Goal: Information Seeking & Learning: Learn about a topic

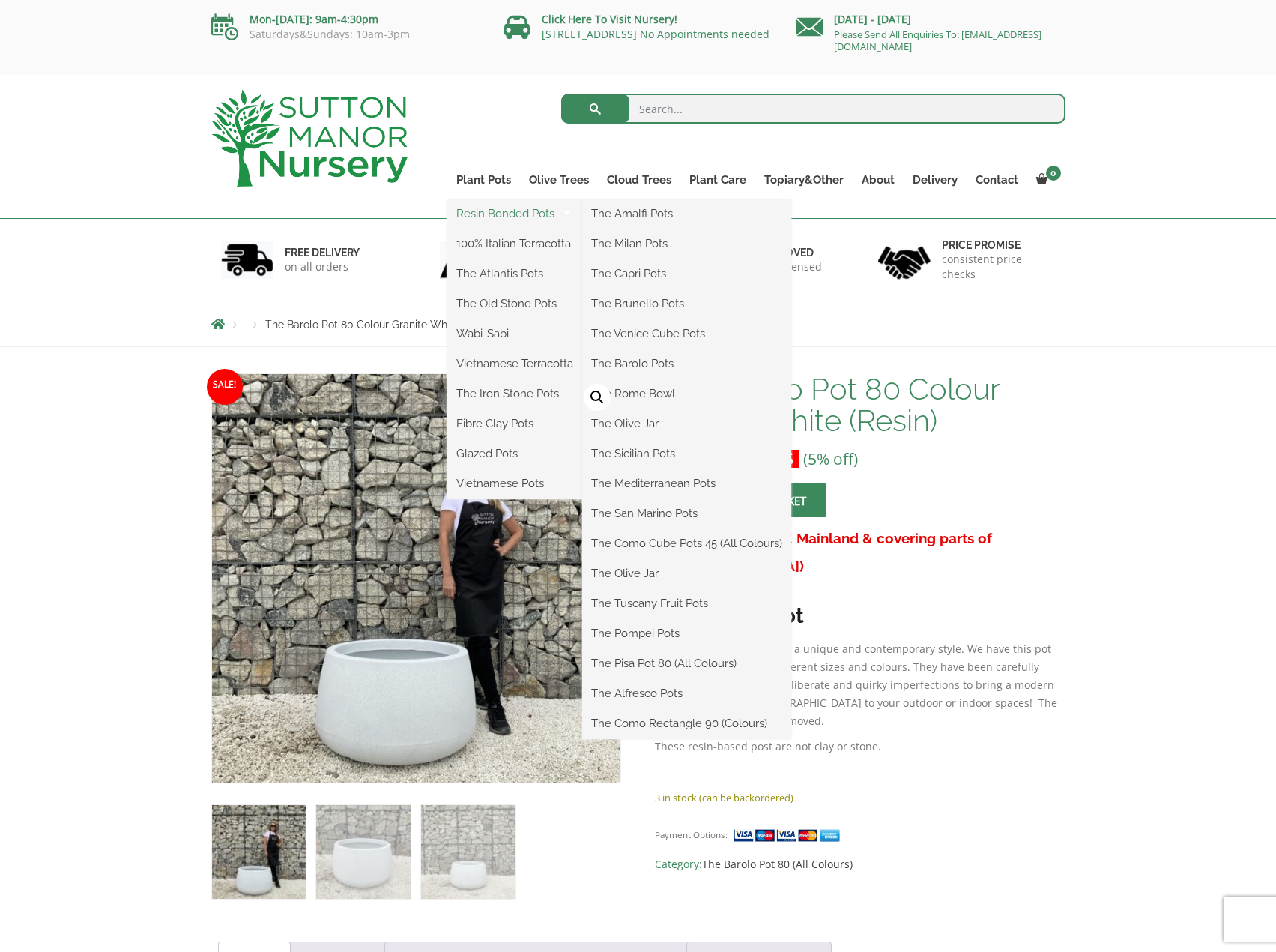
click at [490, 215] on link "Resin Bonded Pots" at bounding box center [515, 213] width 135 height 22
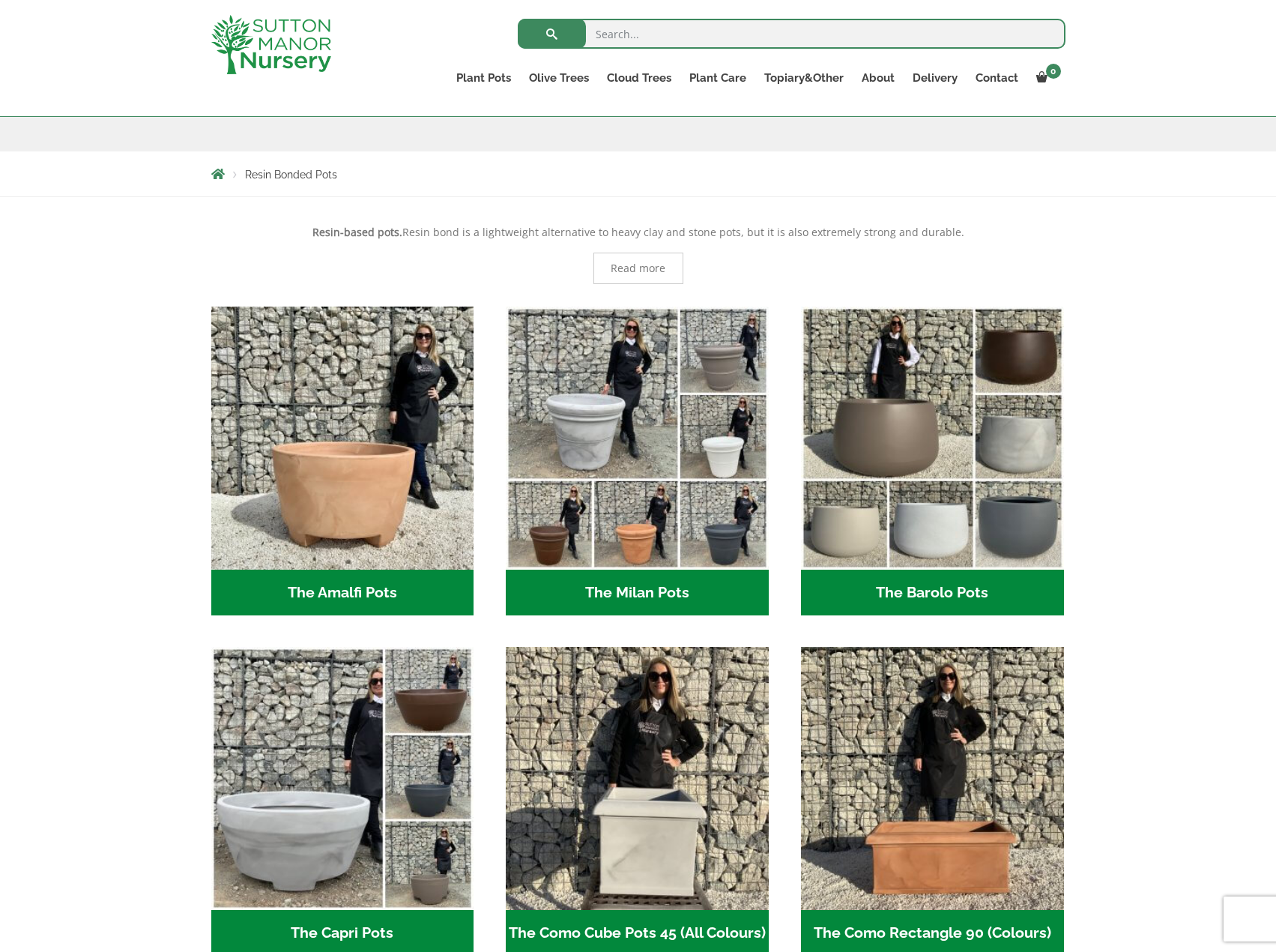
scroll to position [225, 0]
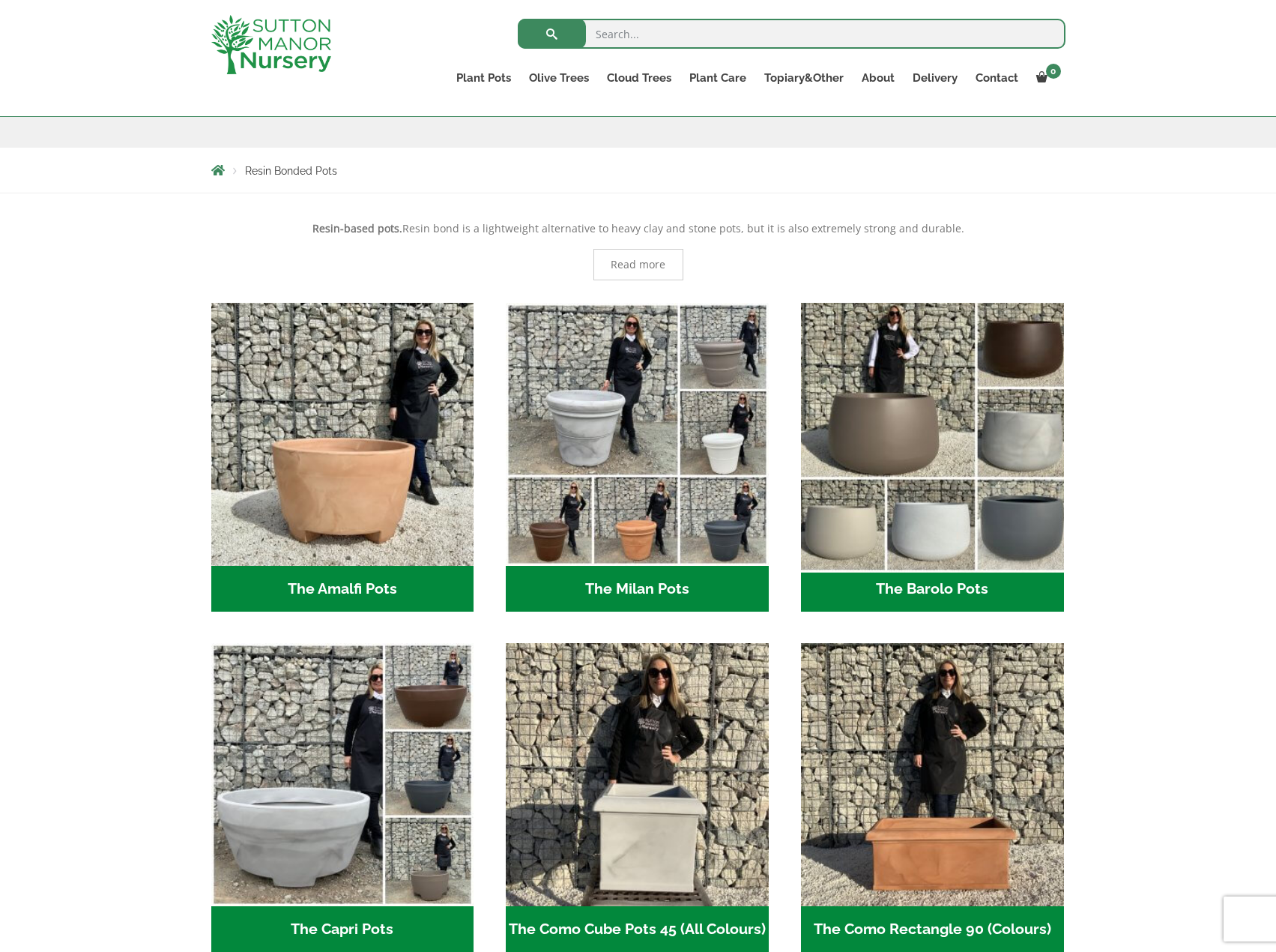
click at [883, 409] on img "Visit product category The Barolo Pots" at bounding box center [932, 433] width 276 height 276
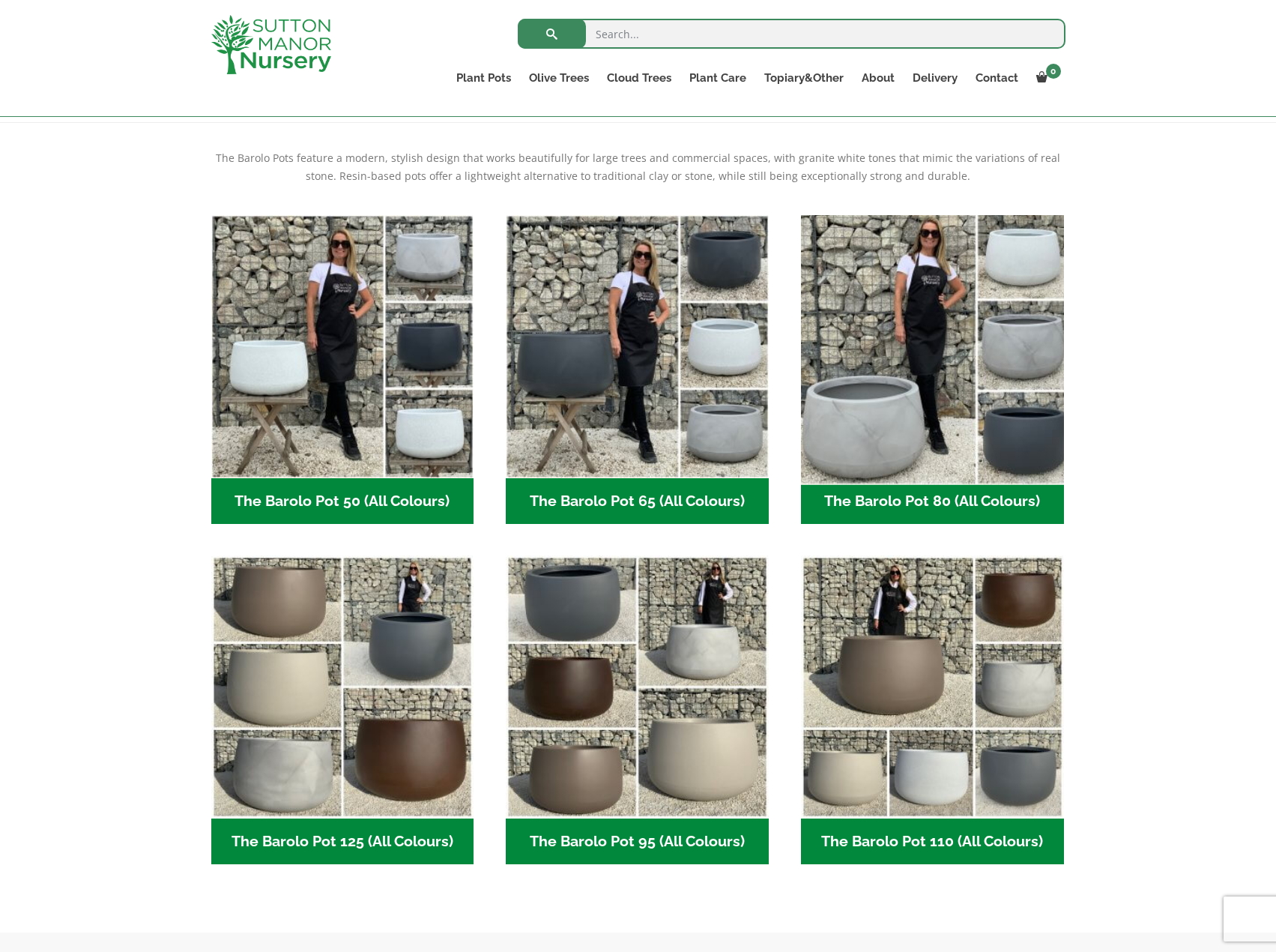
scroll to position [300, 0]
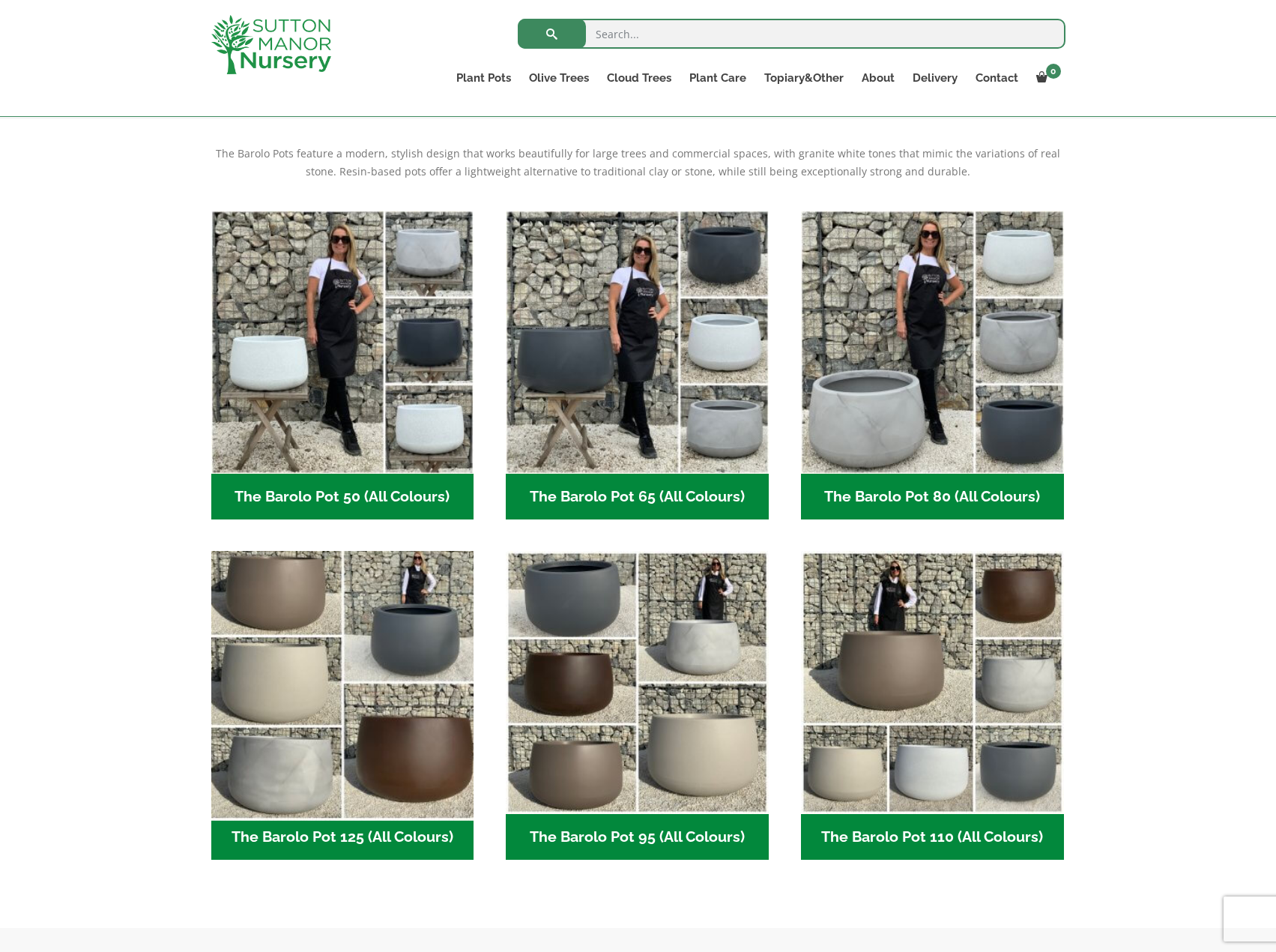
click at [292, 648] on img "Visit product category The Barolo Pot 125 (All Colours)" at bounding box center [342, 682] width 276 height 276
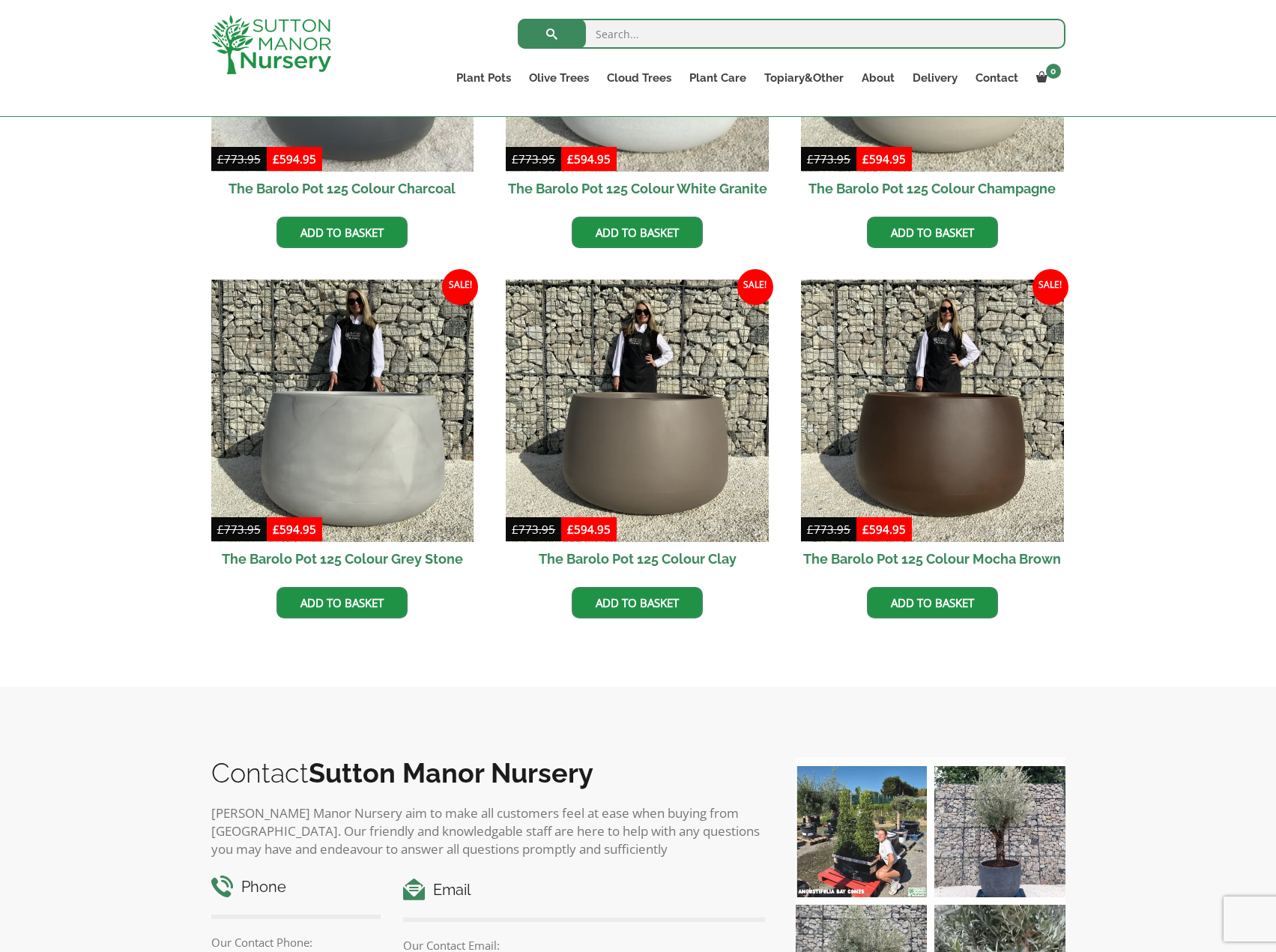
scroll to position [300, 0]
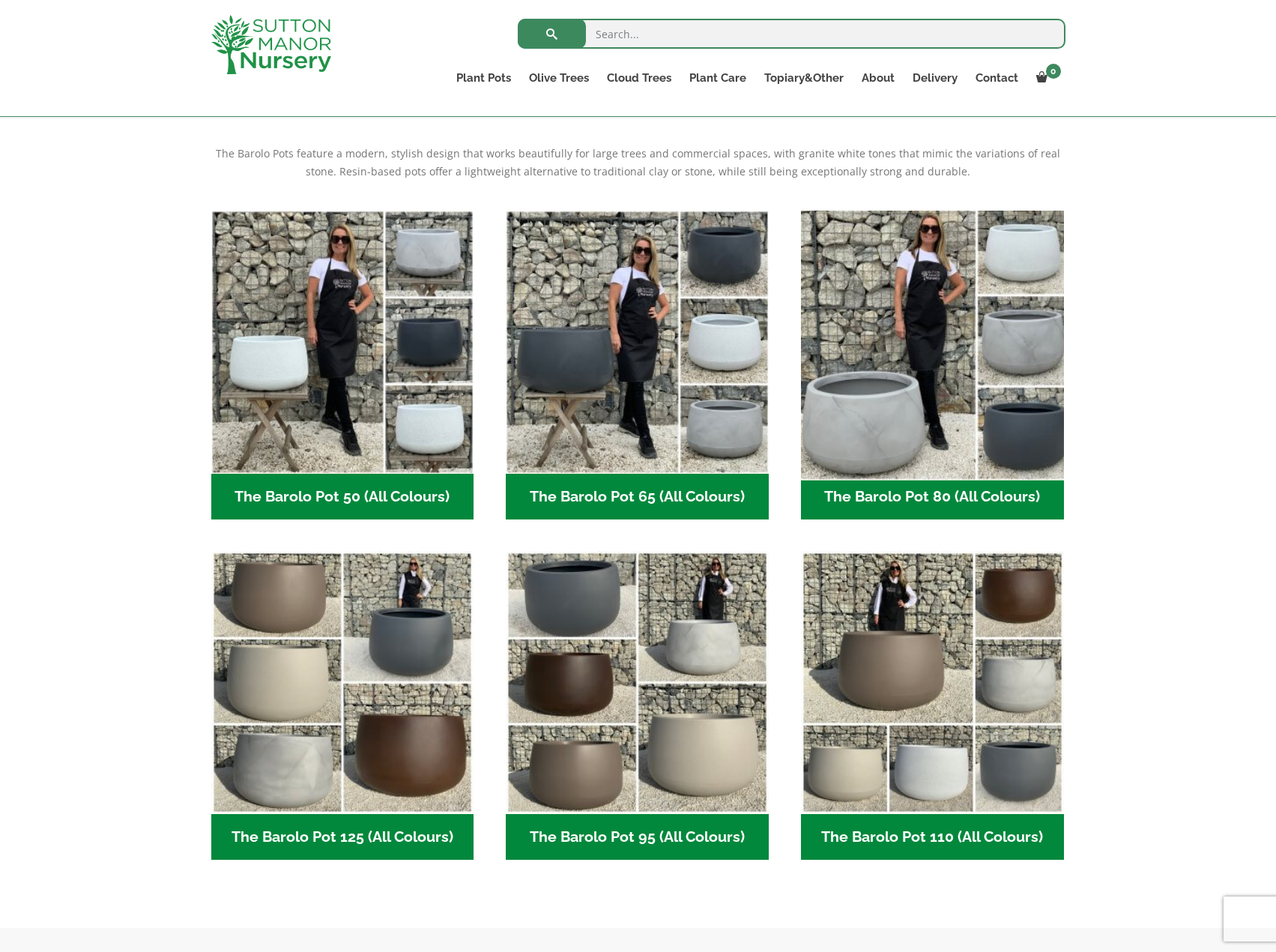
click at [938, 306] on img "Visit product category The Barolo Pot 80 (All Colours)" at bounding box center [932, 342] width 276 height 276
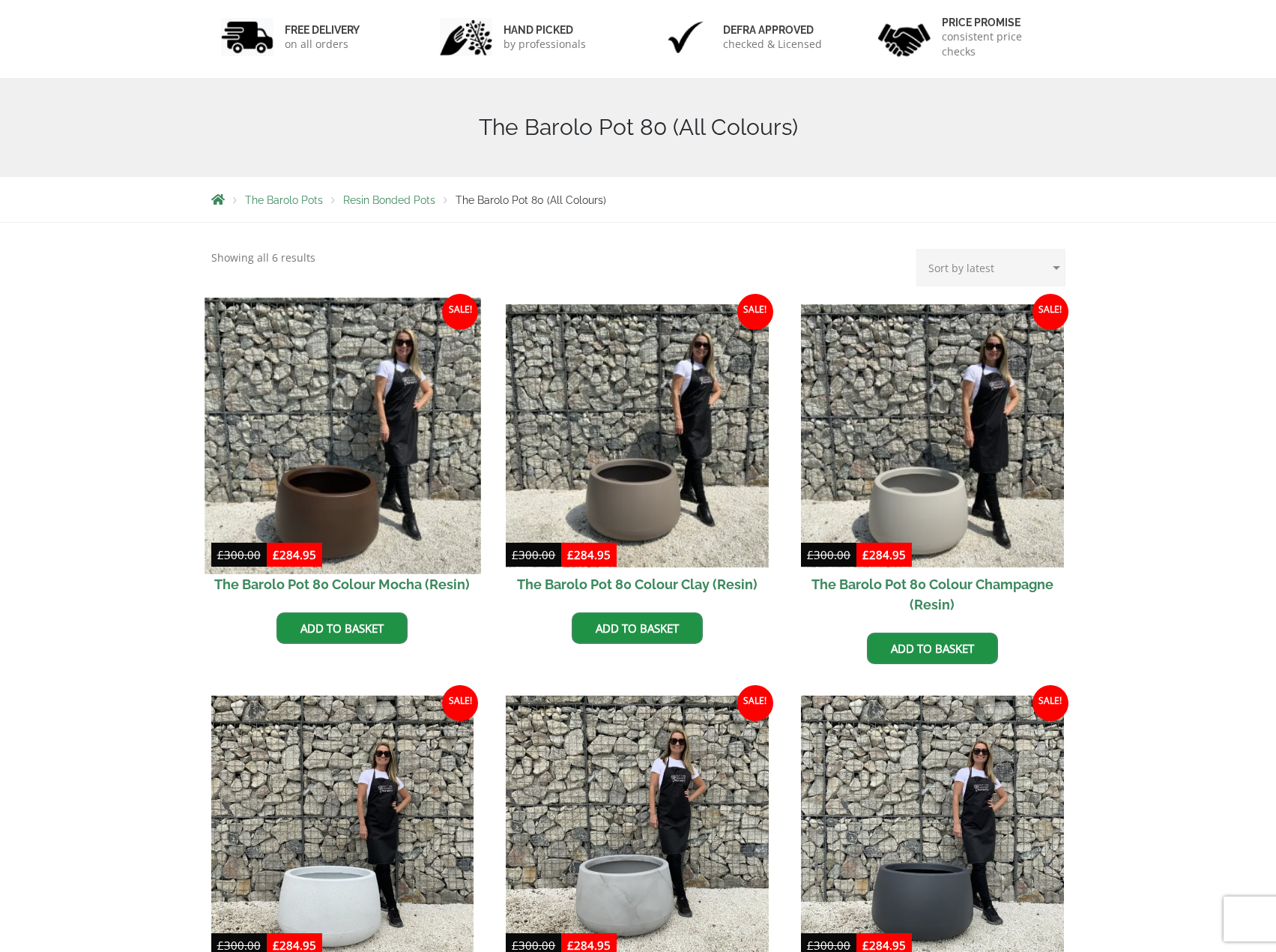
scroll to position [225, 0]
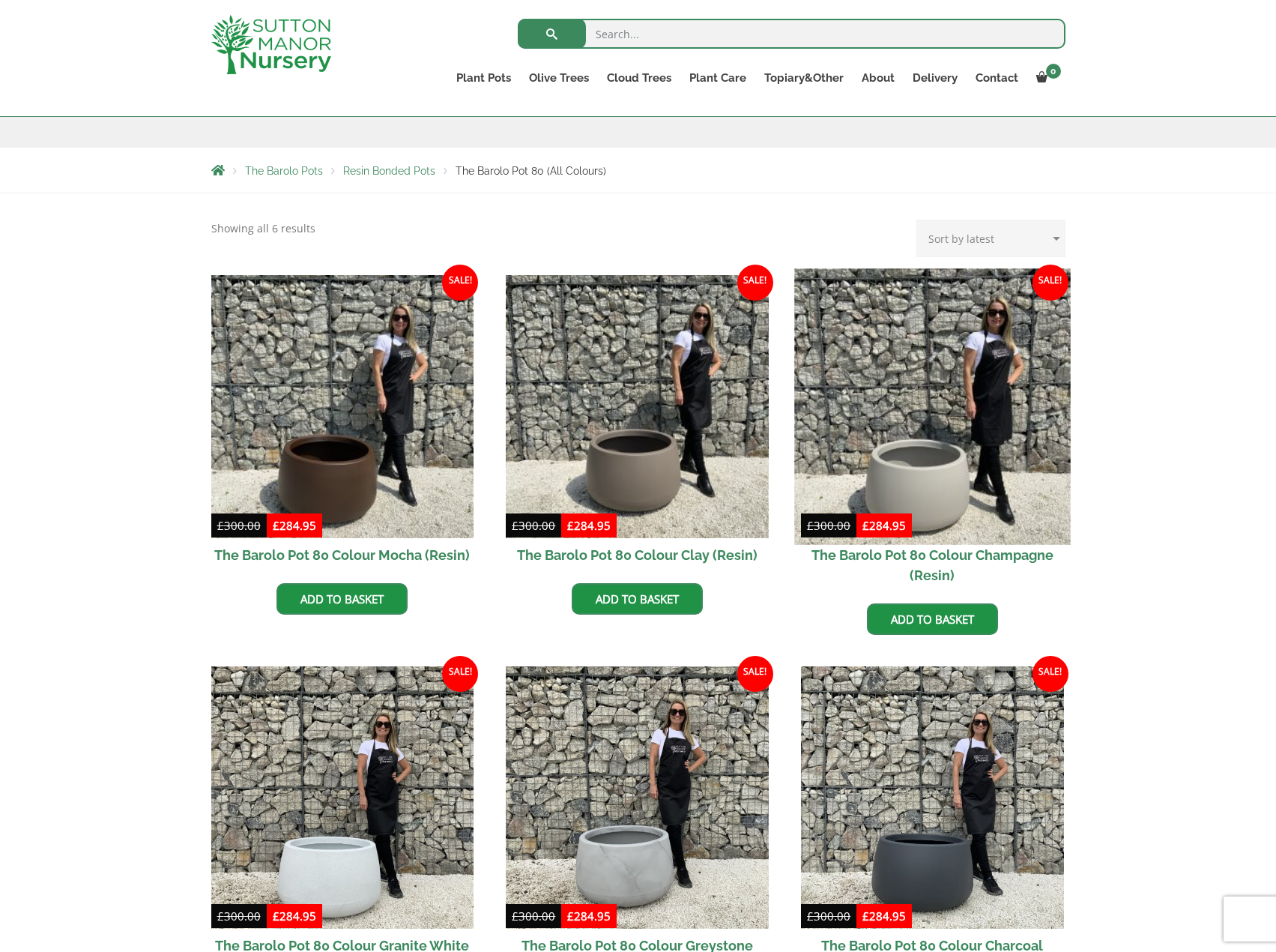
click at [944, 403] on img at bounding box center [932, 406] width 276 height 276
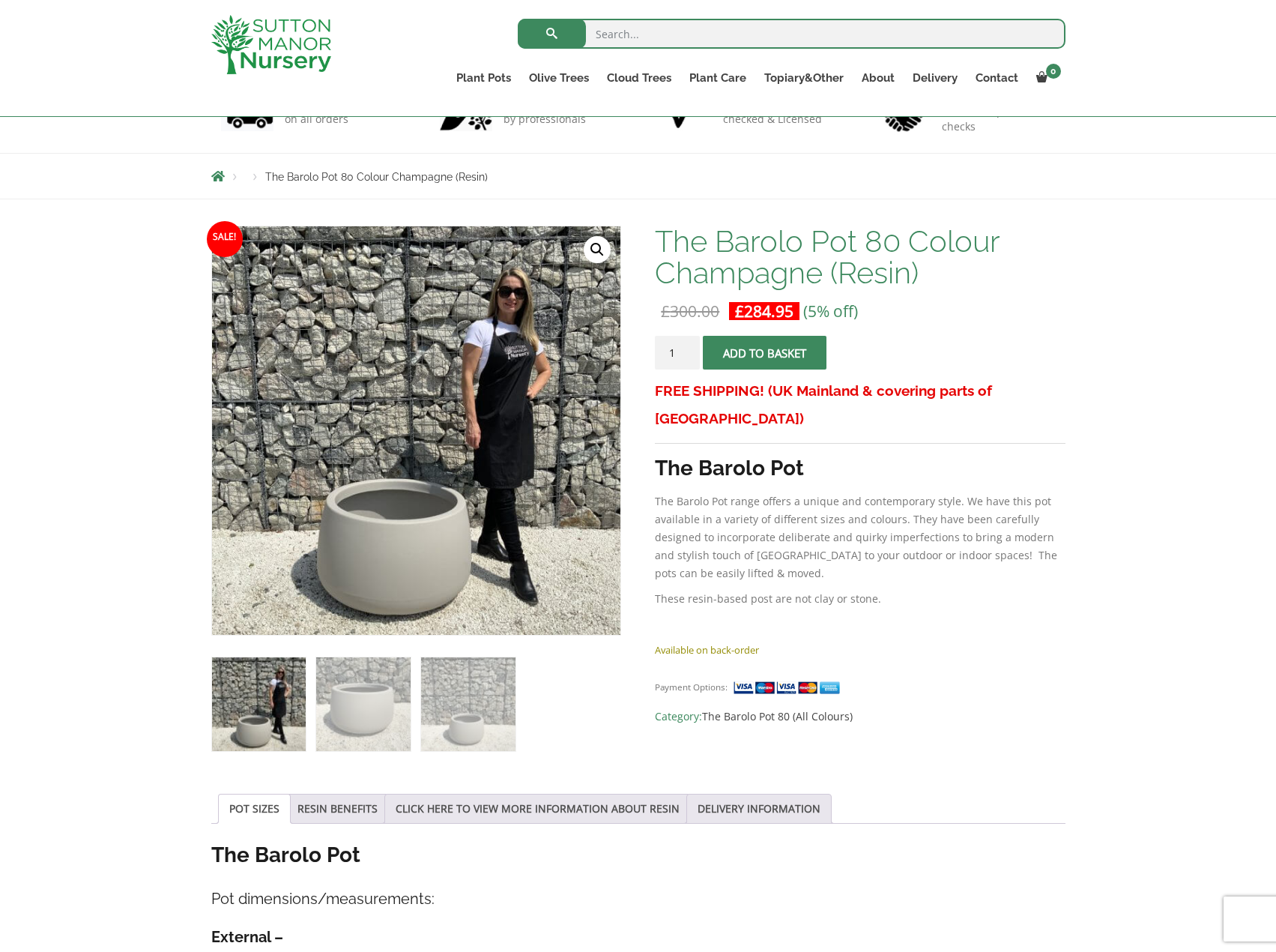
scroll to position [150, 0]
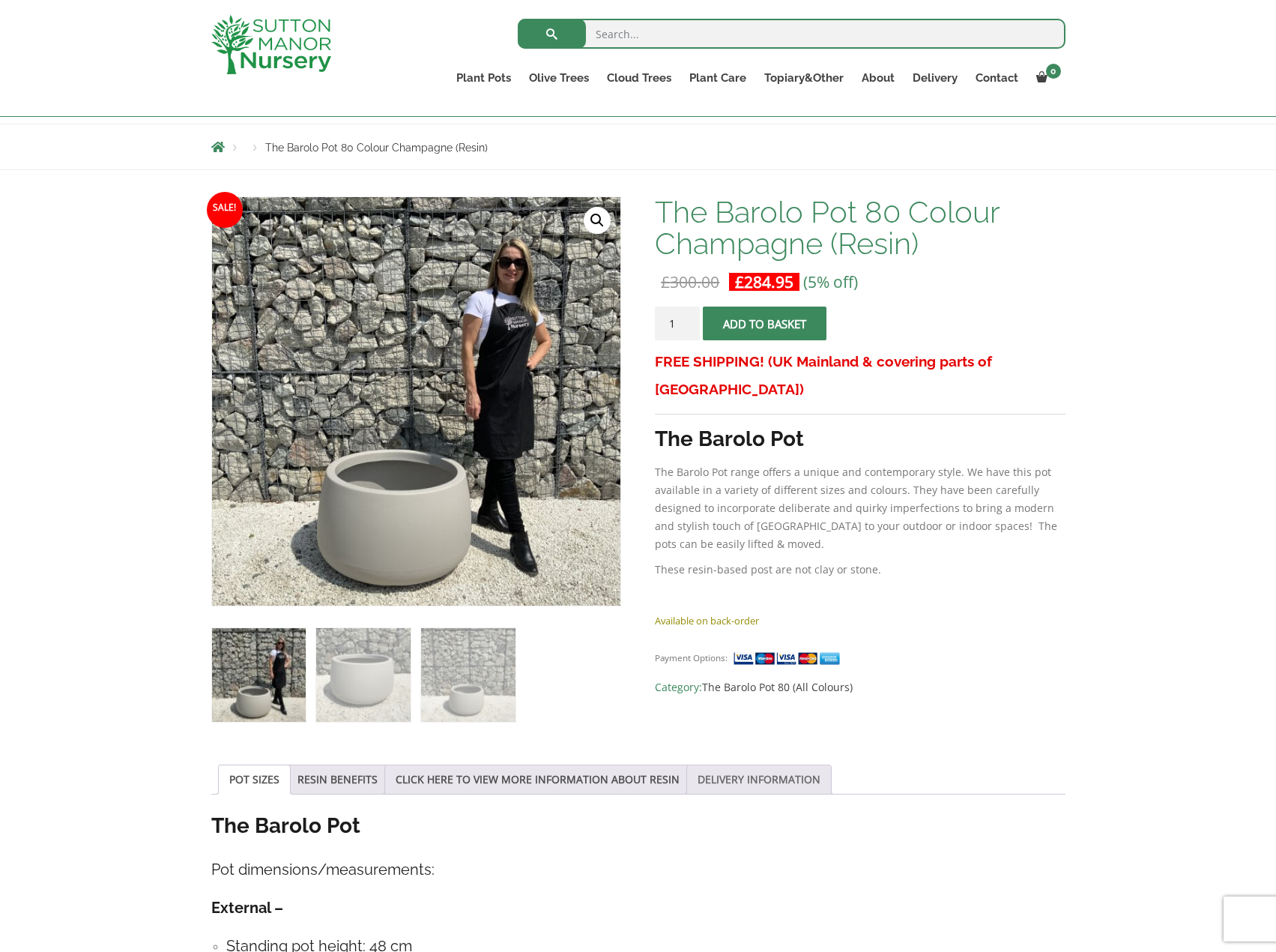
click at [701, 782] on link "DELIVERY INFORMATION" at bounding box center [759, 779] width 123 height 28
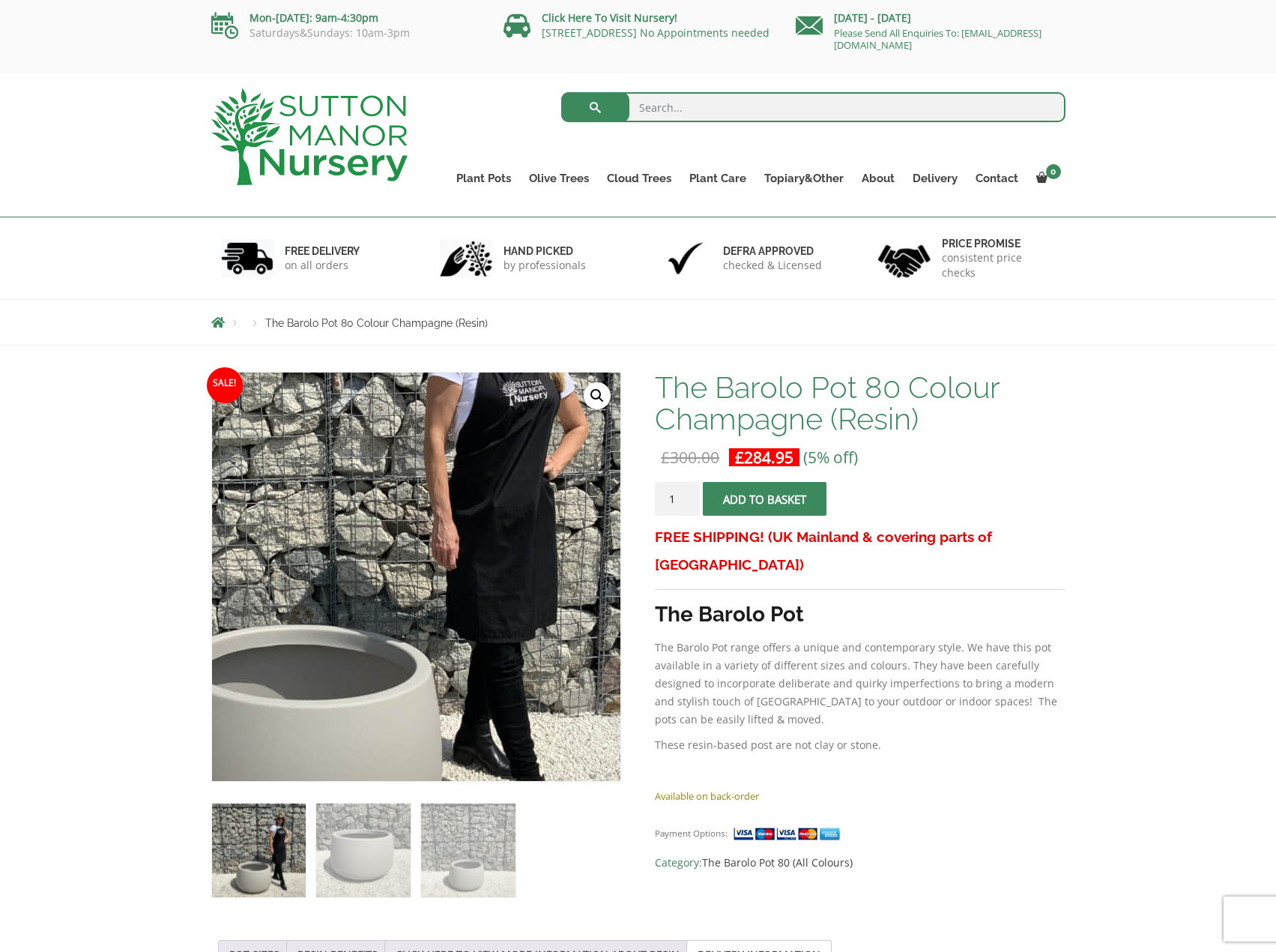
scroll to position [0, 0]
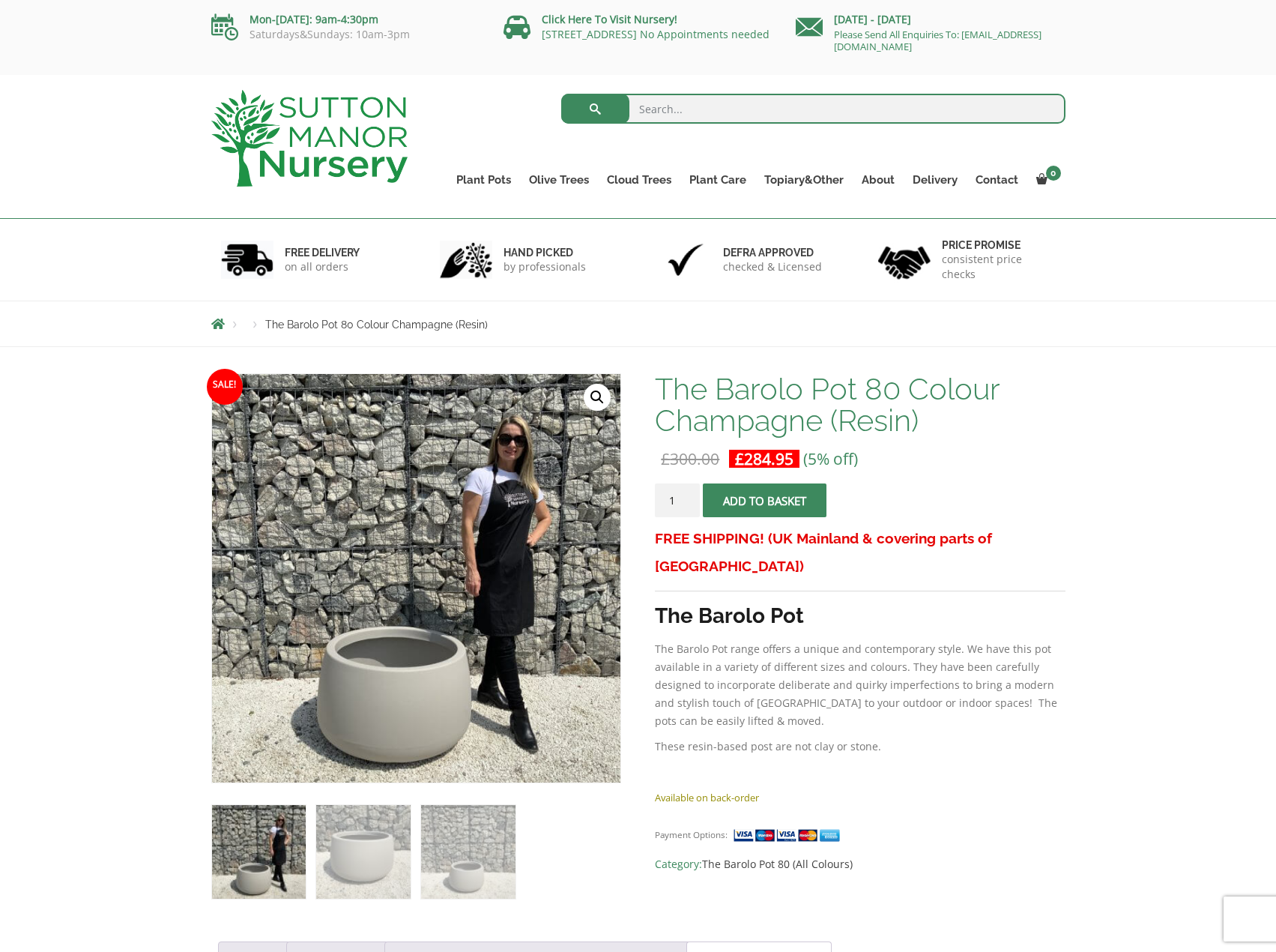
click at [400, 16] on p "Mon-[DATE]: 9am-4:30pm" at bounding box center [346, 20] width 270 height 18
click at [124, 145] on div "Search for: Plant Pots Resin Bonded Pots The Amalfi Pots The Milan Pots The Cap…" at bounding box center [638, 147] width 1276 height 144
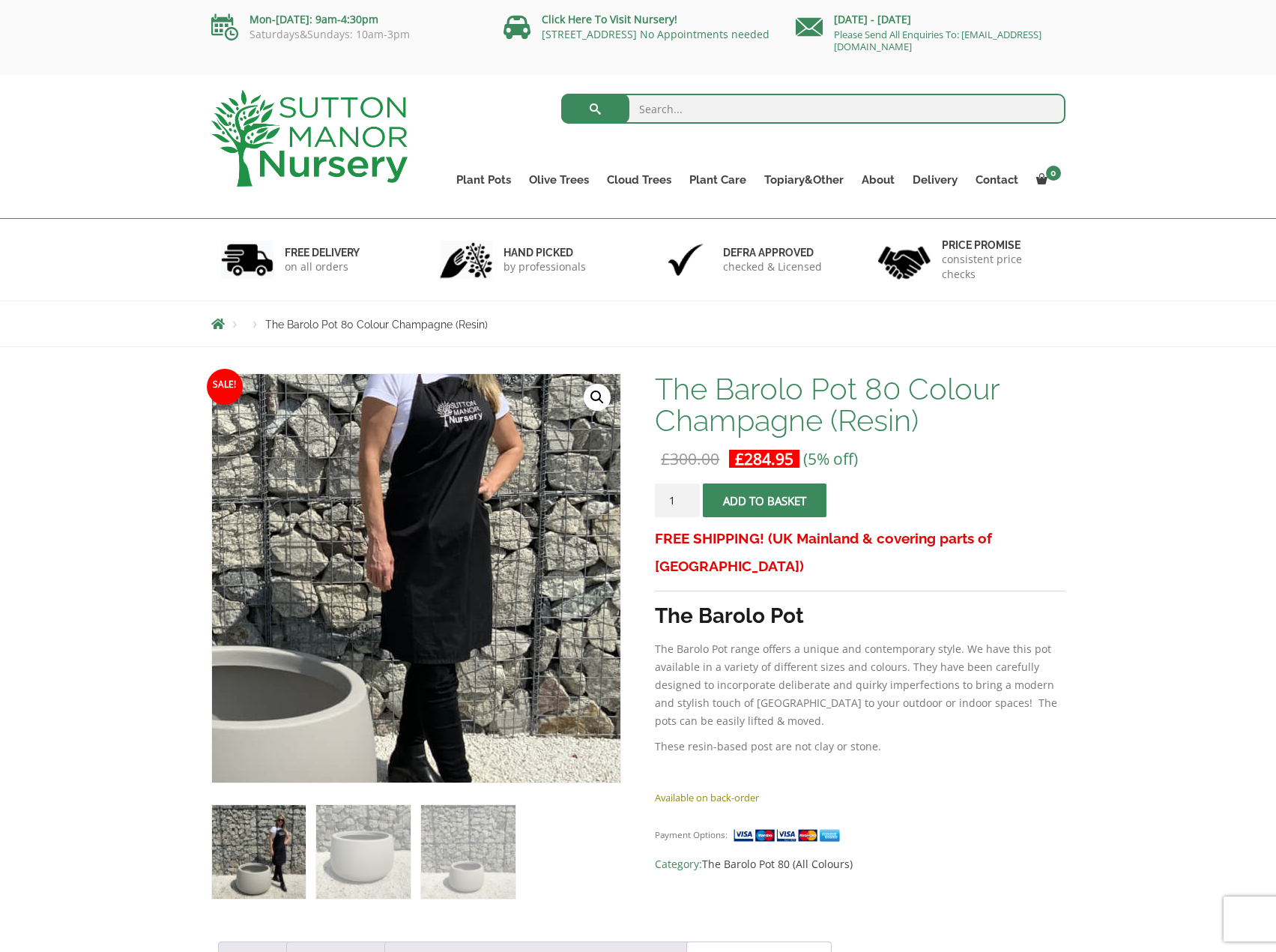
click at [581, 604] on img at bounding box center [276, 557] width 750 height 750
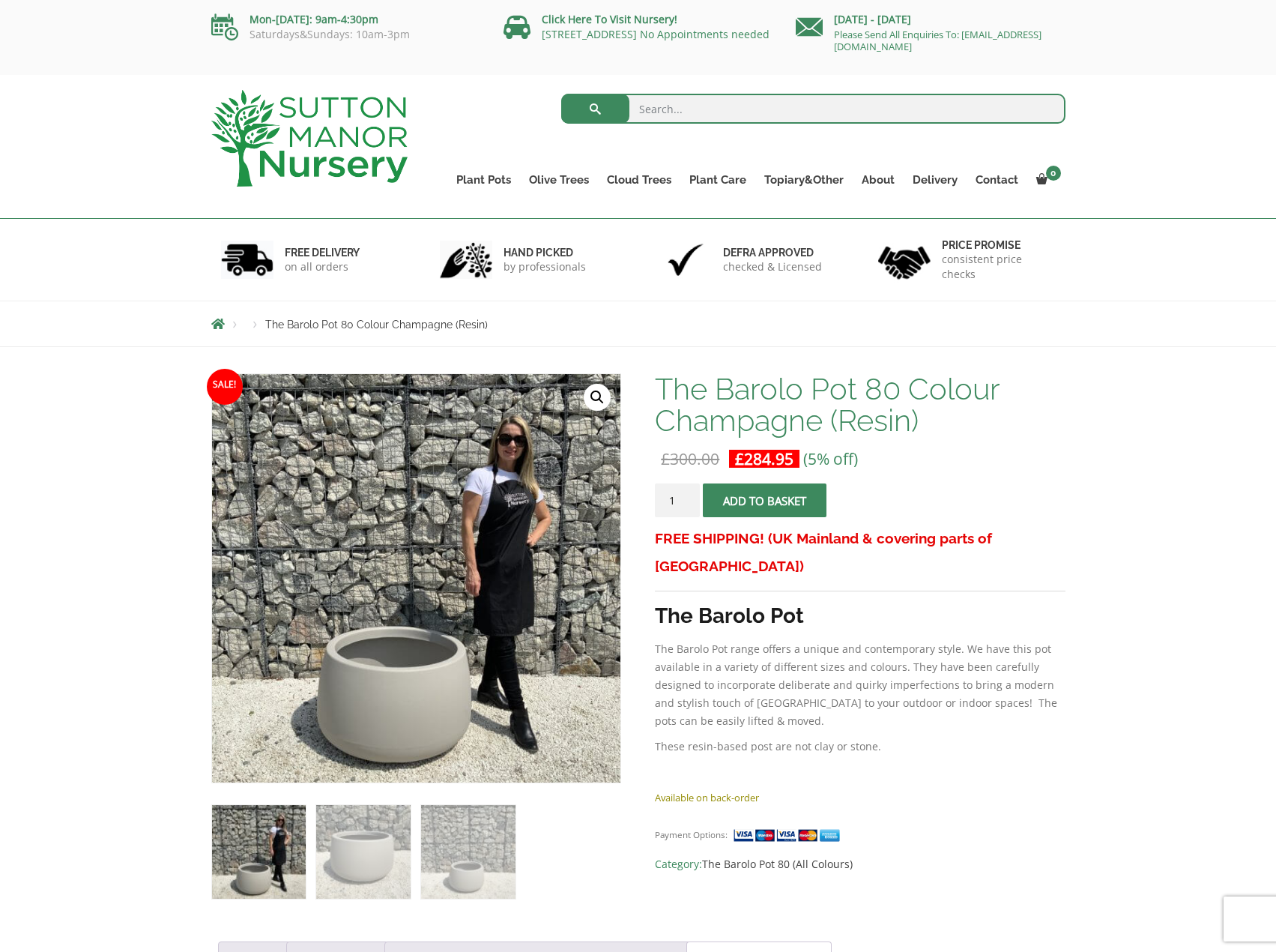
click at [590, 403] on link "🔍" at bounding box center [597, 397] width 27 height 27
drag, startPoint x: 594, startPoint y: 371, endPoint x: 472, endPoint y: 447, distance: 143.7
click at [472, 447] on img at bounding box center [264, 717] width 750 height 750
click at [598, 390] on link "🔍" at bounding box center [597, 397] width 27 height 27
drag, startPoint x: 658, startPoint y: 346, endPoint x: 504, endPoint y: 474, distance: 200.2
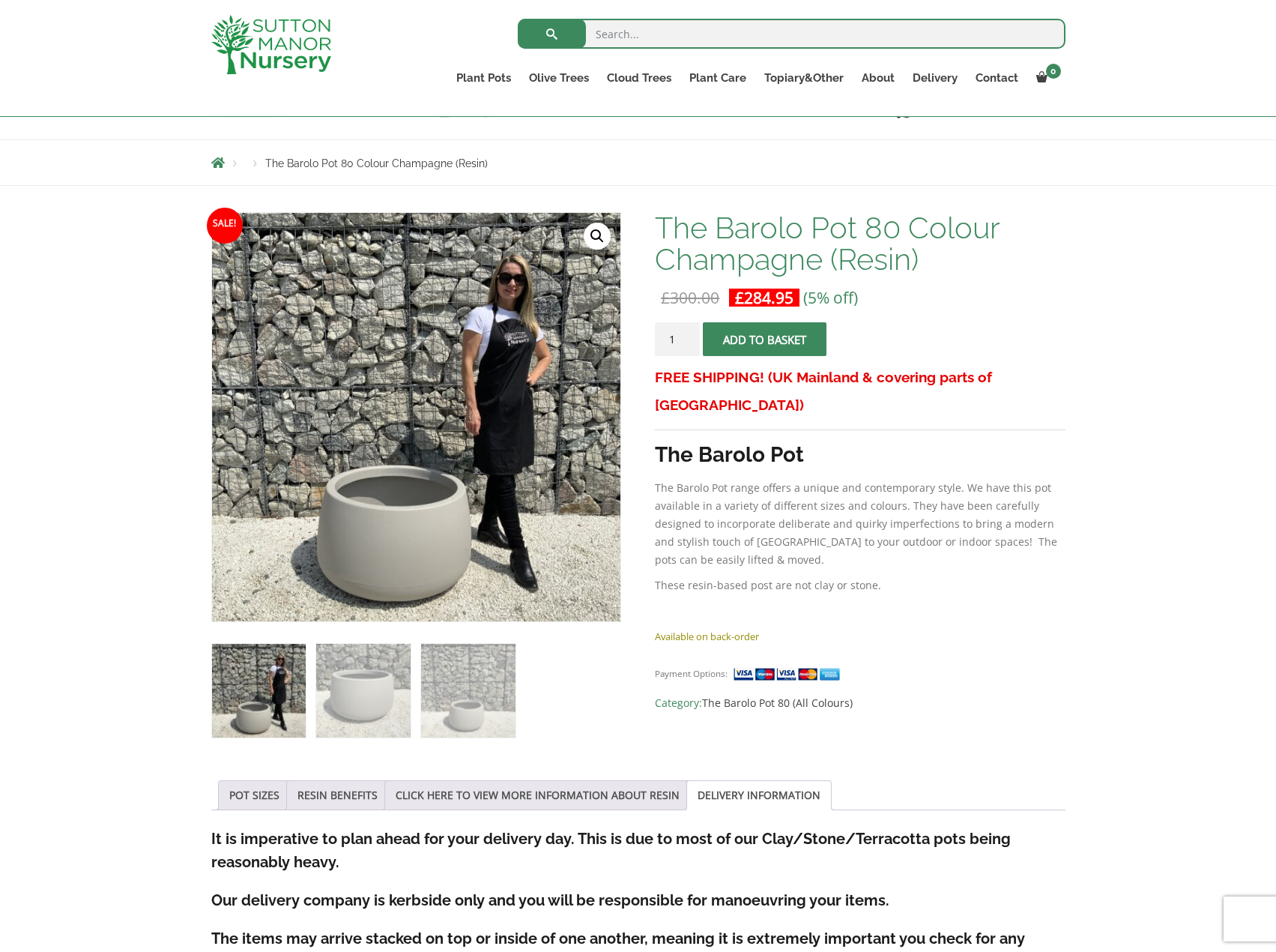
scroll to position [150, 0]
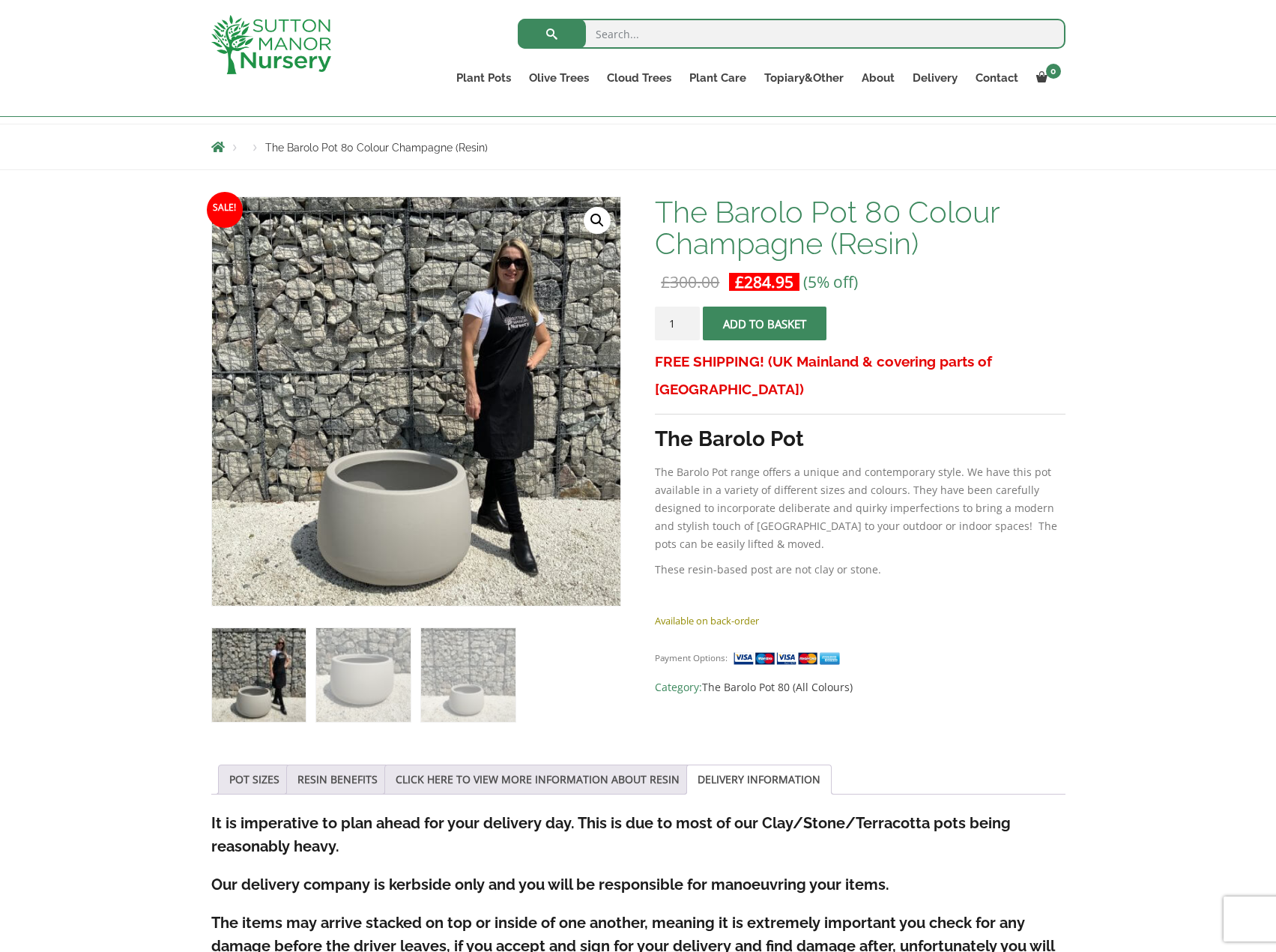
click at [947, 530] on div "FREE SHIPPING! (UK Mainland & covering parts of [GEOGRAPHIC_DATA]) The Barolo P…" at bounding box center [860, 479] width 410 height 264
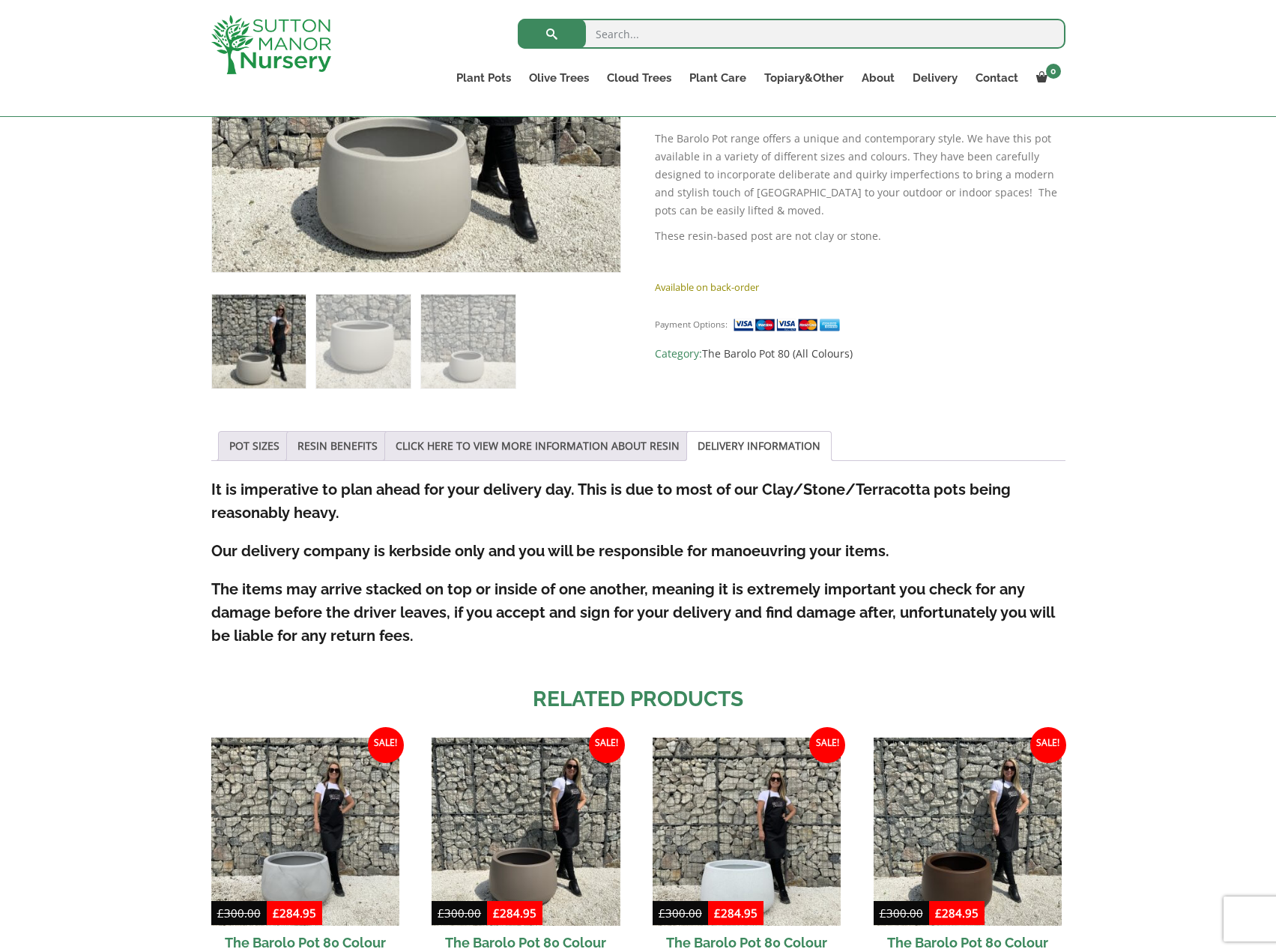
scroll to position [525, 0]
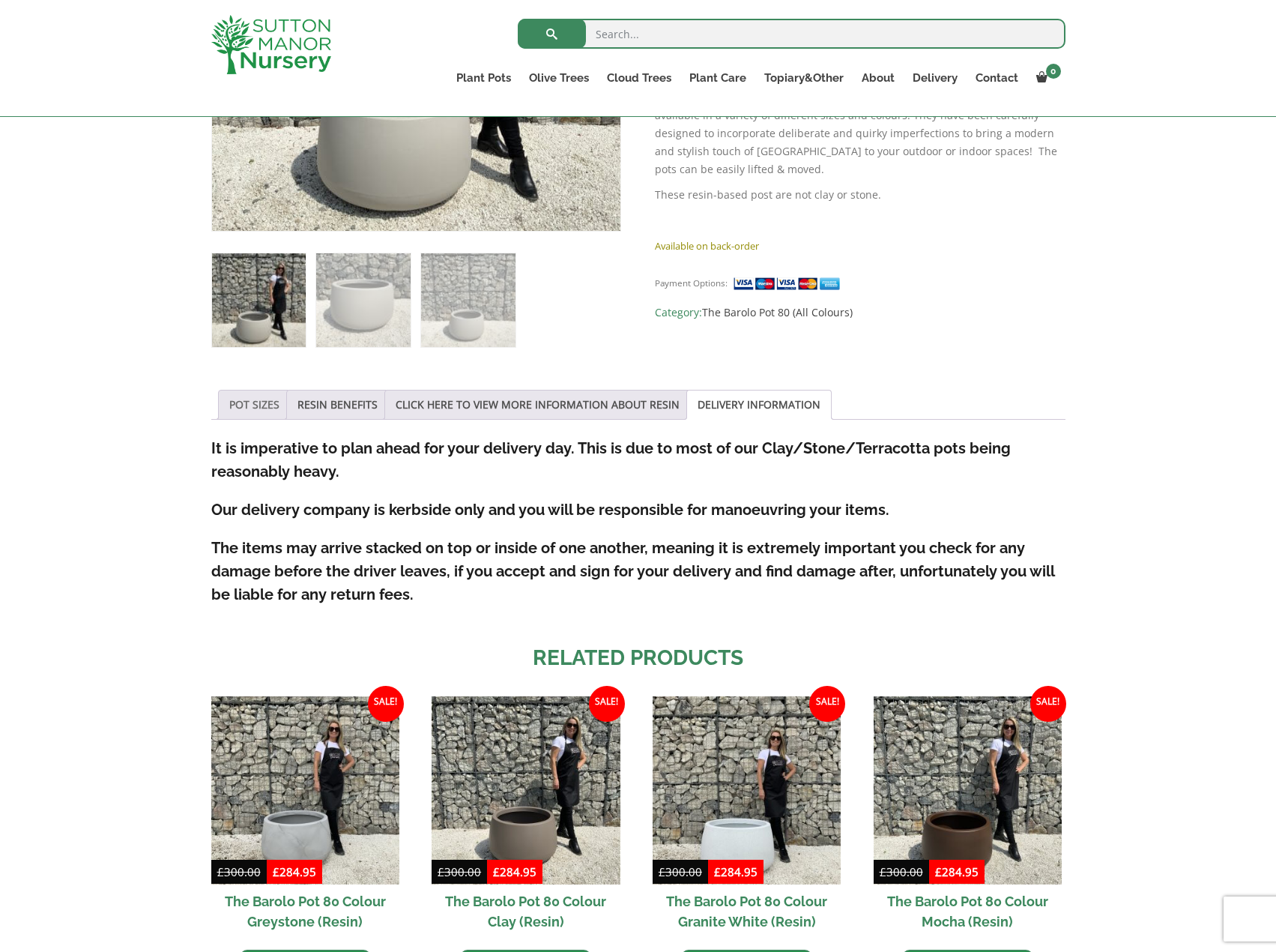
click at [251, 406] on link "POT SIZES" at bounding box center [254, 404] width 50 height 28
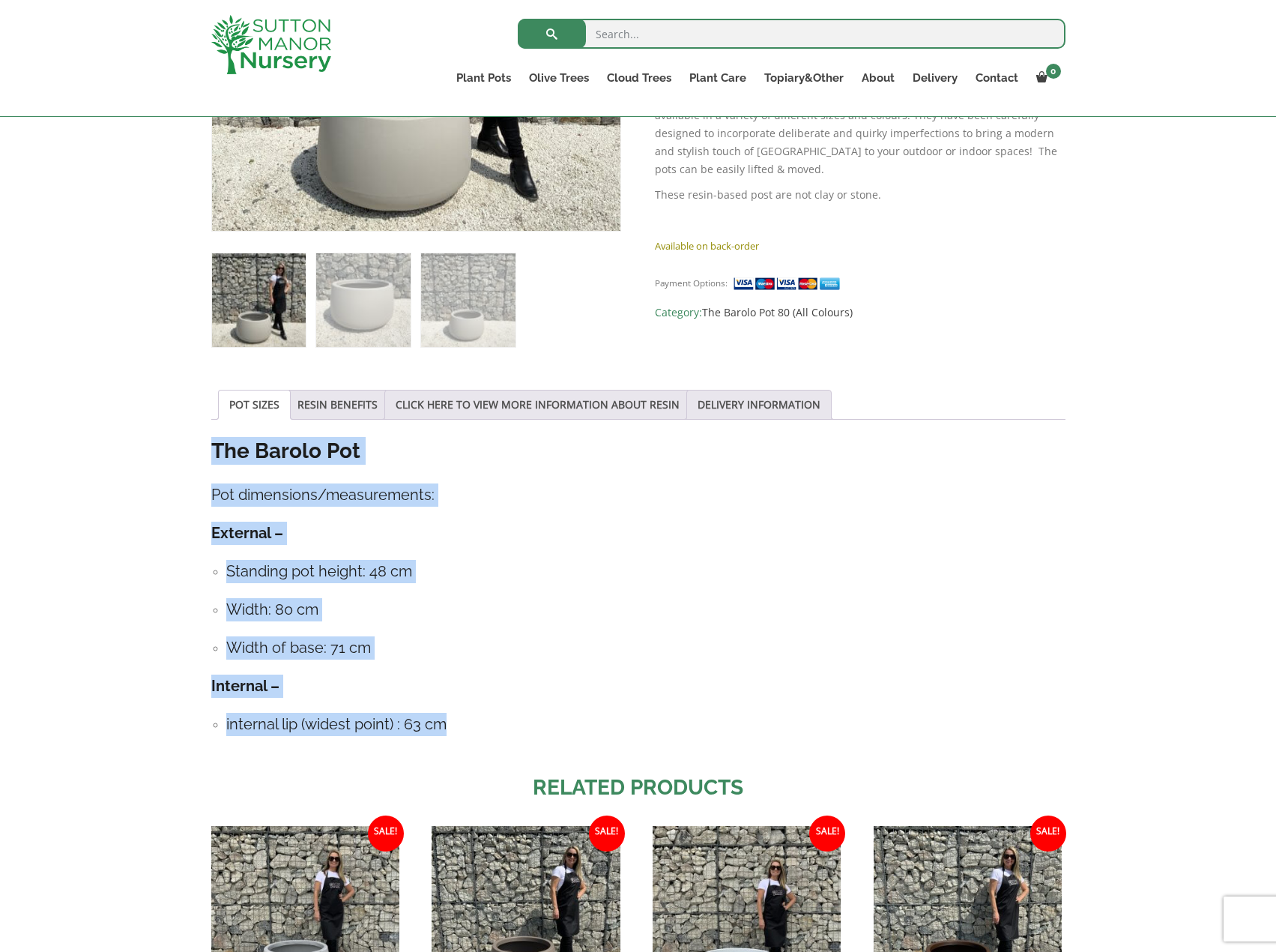
drag, startPoint x: 450, startPoint y: 723, endPoint x: 212, endPoint y: 445, distance: 366.0
click at [212, 445] on div "The Barolo Pot Pot dimensions/measurements: External – Standing pot height: 48 …" at bounding box center [639, 594] width 854 height 314
copy div "The Barolo Pot Pot dimensions/measurements: External – Standing pot height: 48 …"
